Goal: Information Seeking & Learning: Learn about a topic

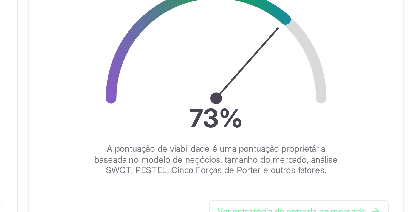
click at [356, 188] on font "A pontuação de viabilidade é uma pontuação proprietária baseada no modelo de ne…" at bounding box center [330, 187] width 108 height 14
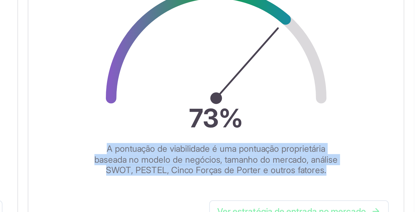
click at [356, 188] on font "A pontuação de viabilidade é uma pontuação proprietária baseada no modelo de ne…" at bounding box center [330, 187] width 108 height 14
click at [365, 201] on div "73 % A pontuação de viabilidade é uma pontuação proprietária baseada no modelo …" at bounding box center [330, 153] width 167 height 97
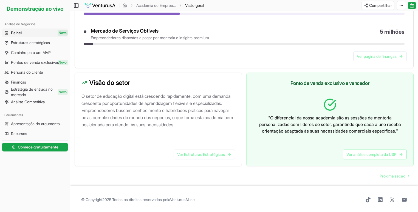
scroll to position [303, 0]
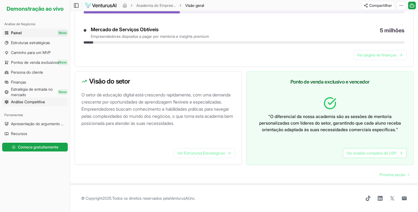
click at [29, 103] on font "Análise Competitiva" at bounding box center [28, 102] width 34 height 5
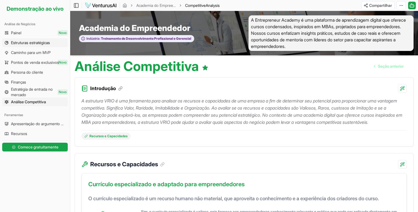
click at [37, 45] on span "Estruturas estratégicas" at bounding box center [30, 42] width 39 height 5
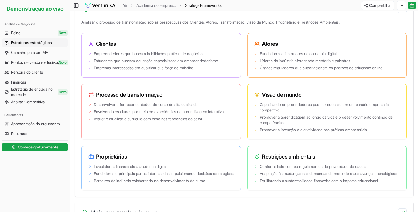
scroll to position [938, 0]
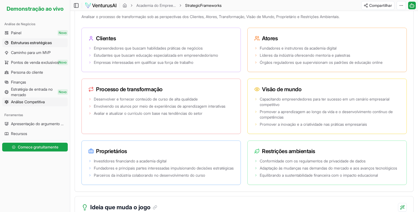
click at [36, 102] on font "Análise Competitiva" at bounding box center [28, 102] width 34 height 5
